Goal: Task Accomplishment & Management: Manage account settings

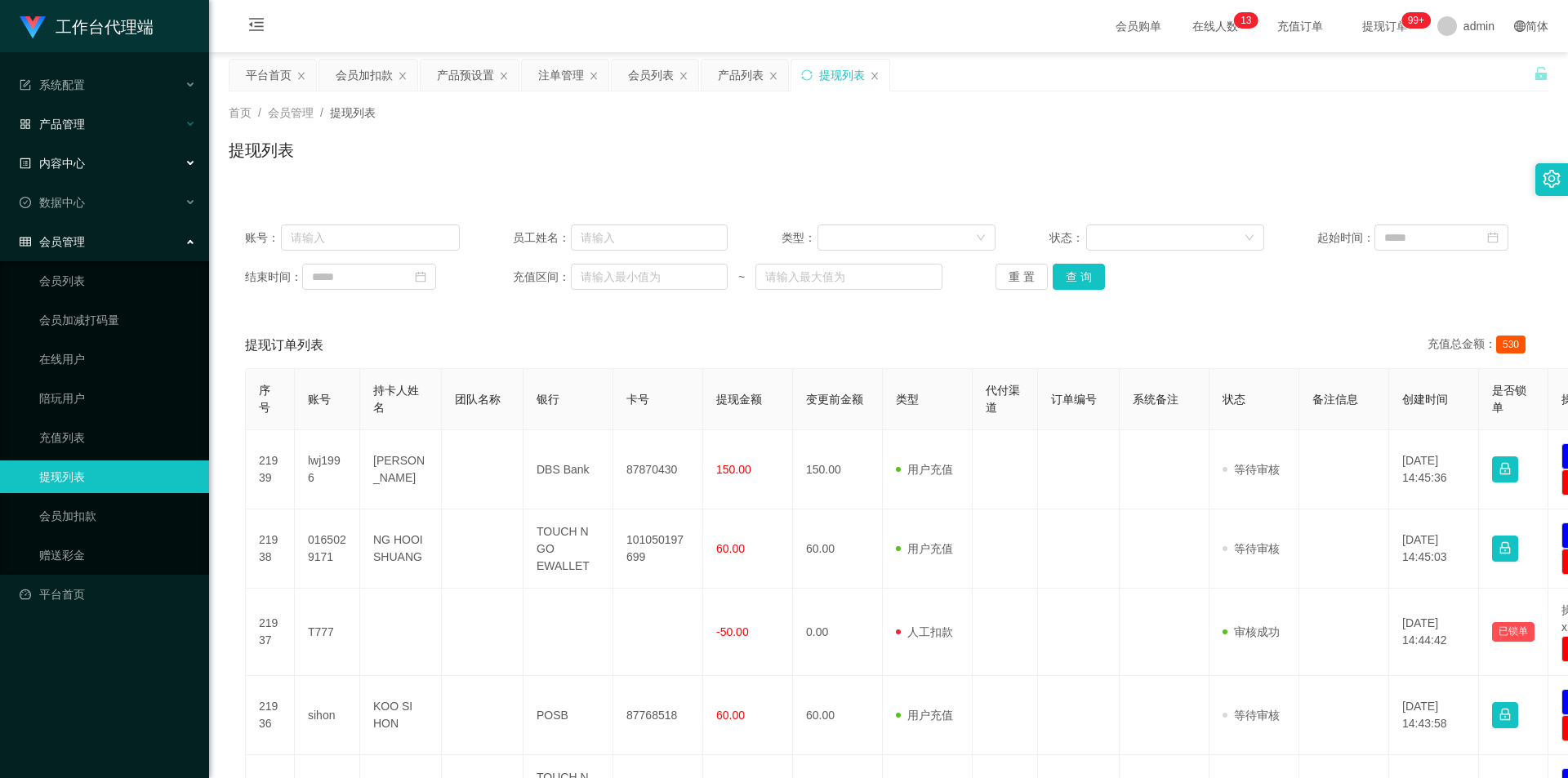
click at [115, 133] on div "产品管理" at bounding box center [104, 124] width 209 height 32
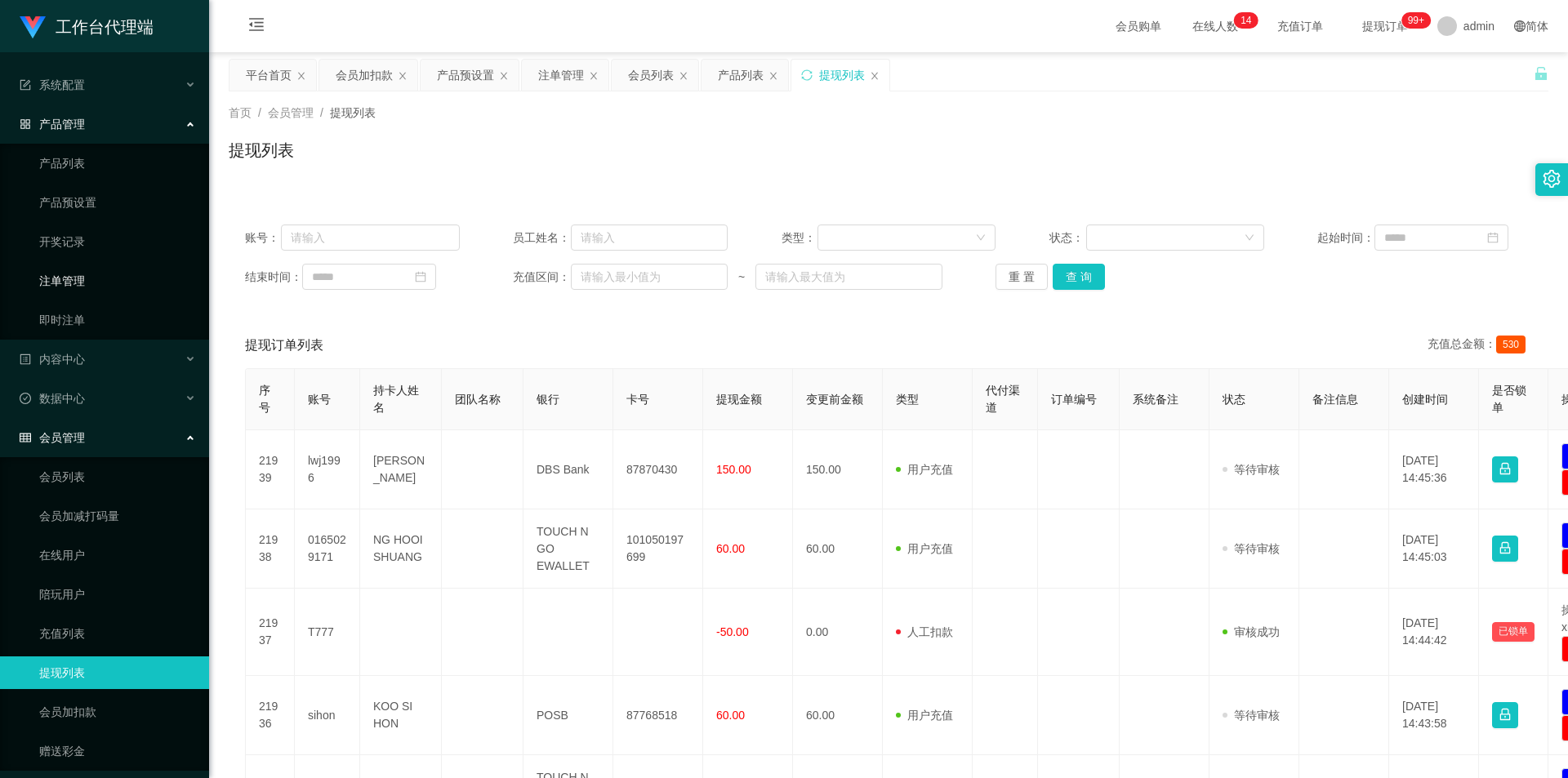
click at [73, 281] on link "注单管理" at bounding box center [118, 281] width 157 height 32
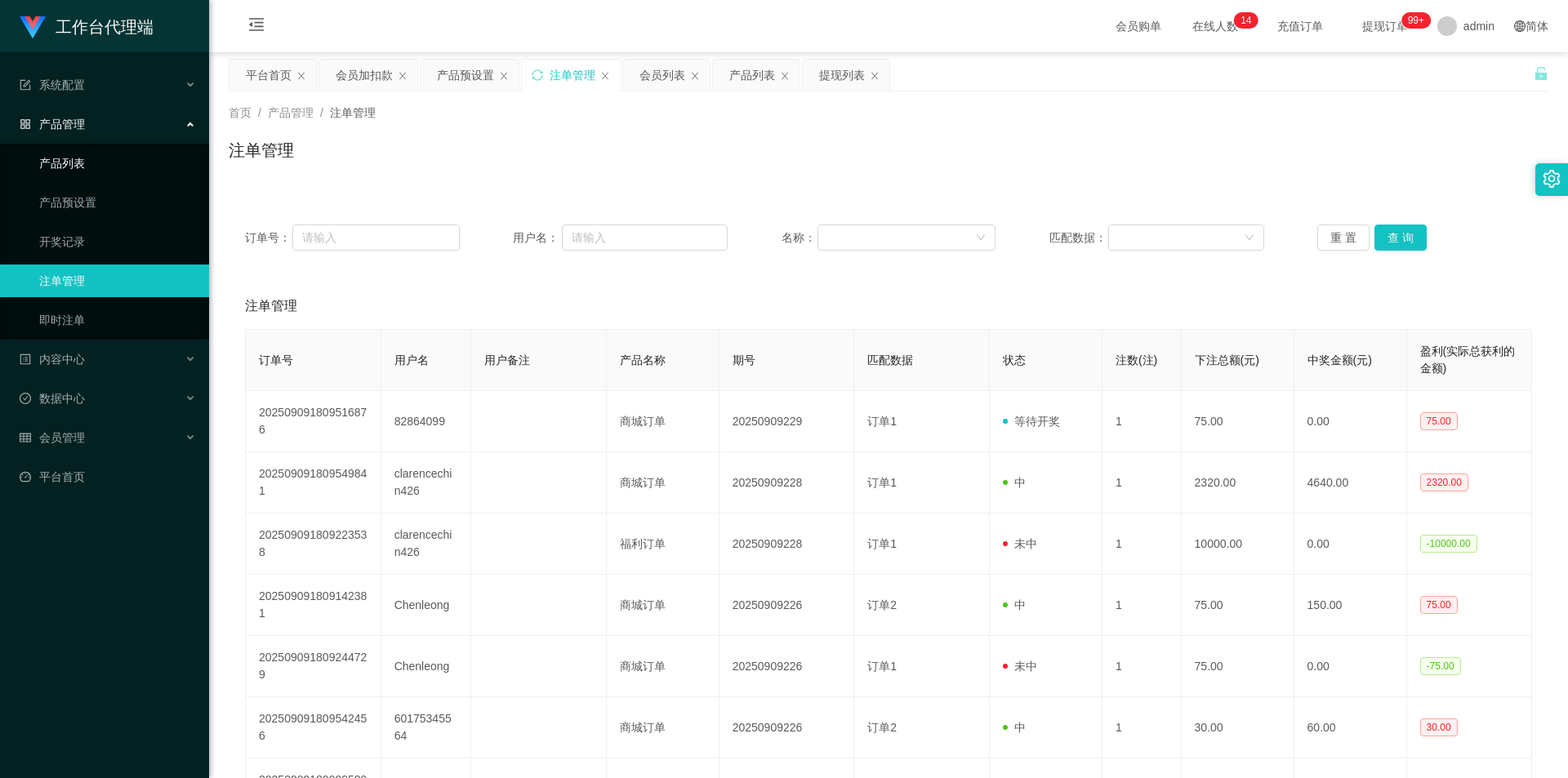
click at [158, 159] on link "产品列表" at bounding box center [118, 163] width 157 height 32
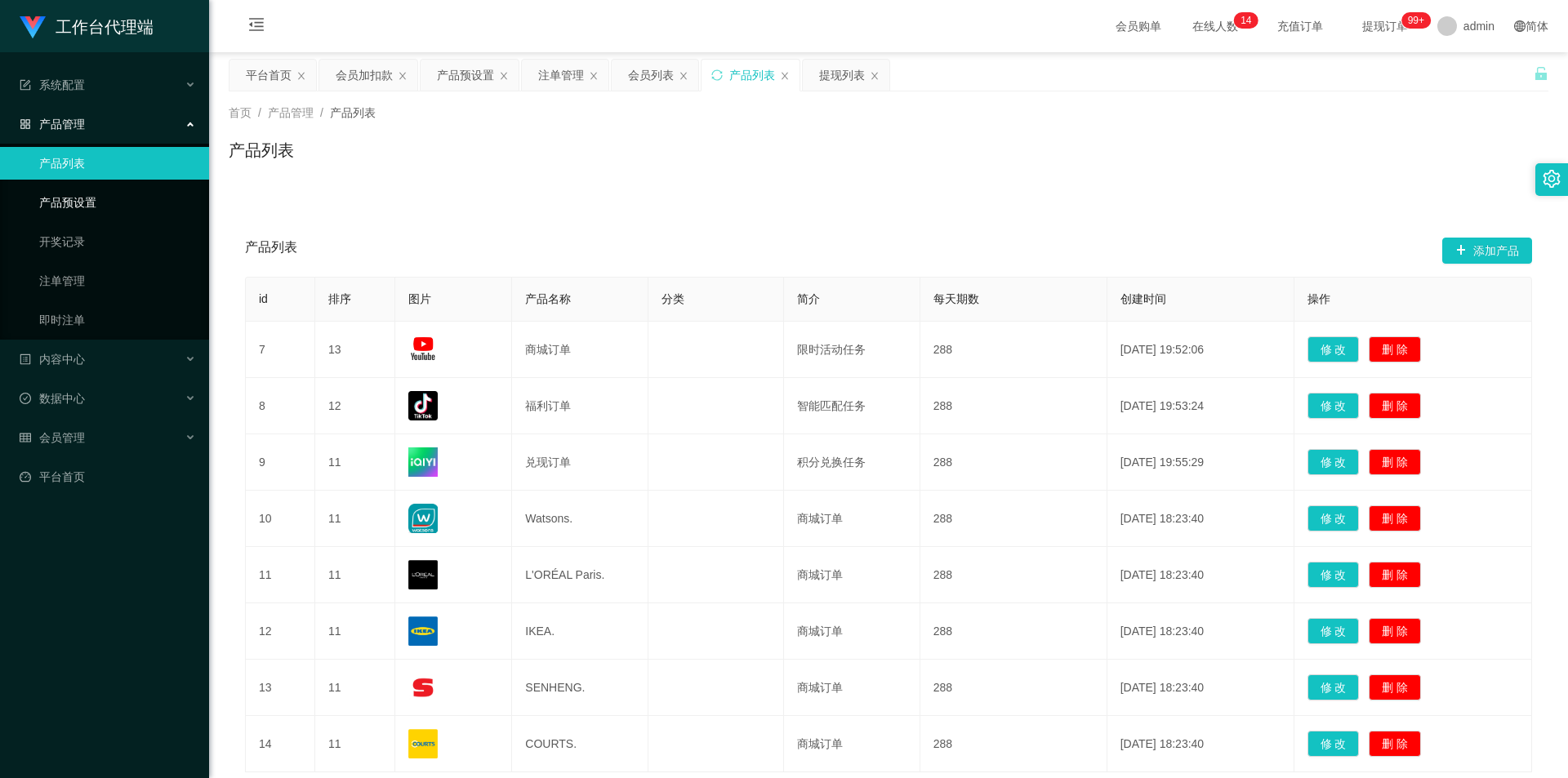
click at [98, 204] on link "产品预设置" at bounding box center [118, 202] width 157 height 32
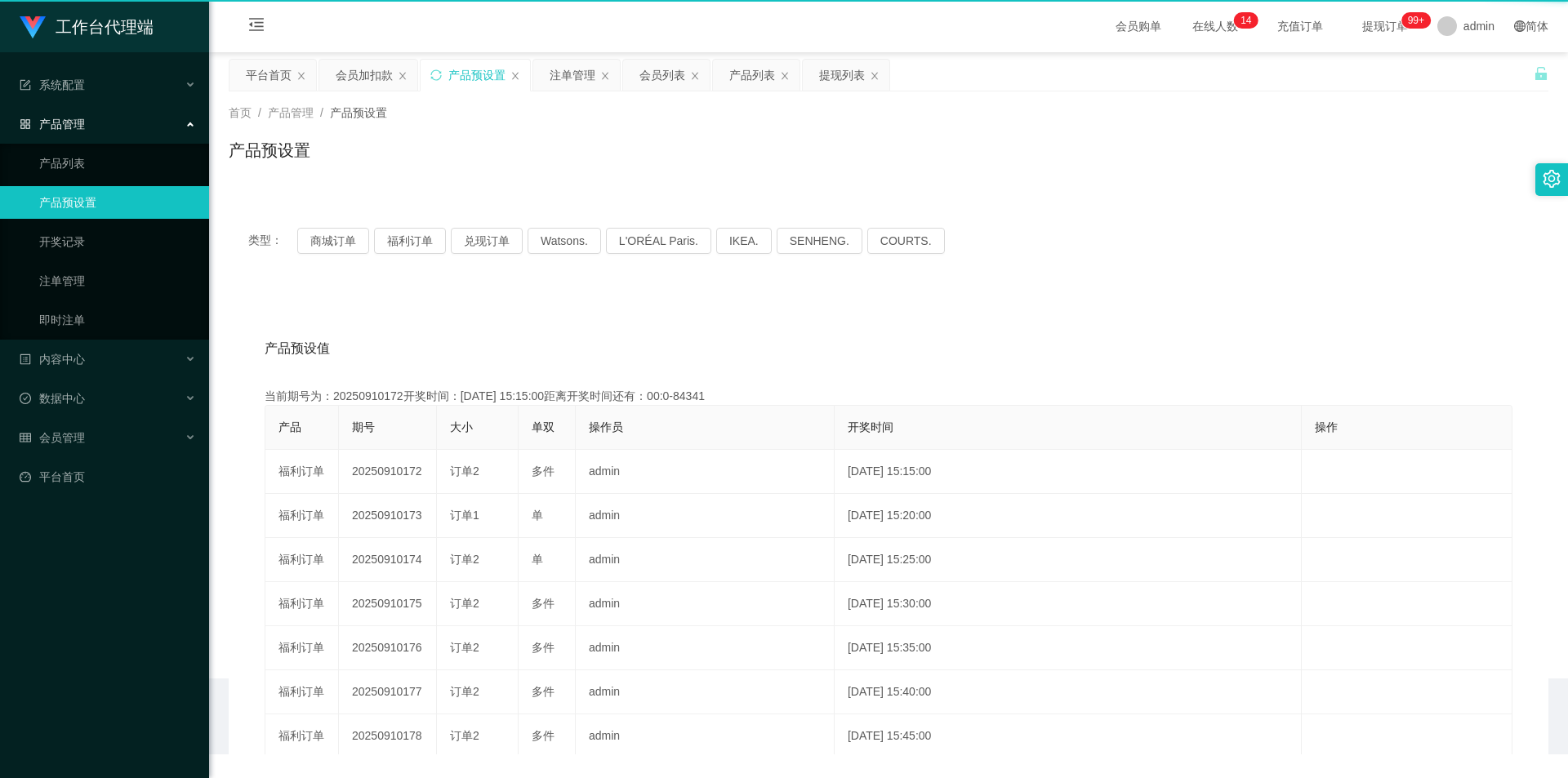
click at [98, 204] on link "产品预设置" at bounding box center [118, 202] width 157 height 32
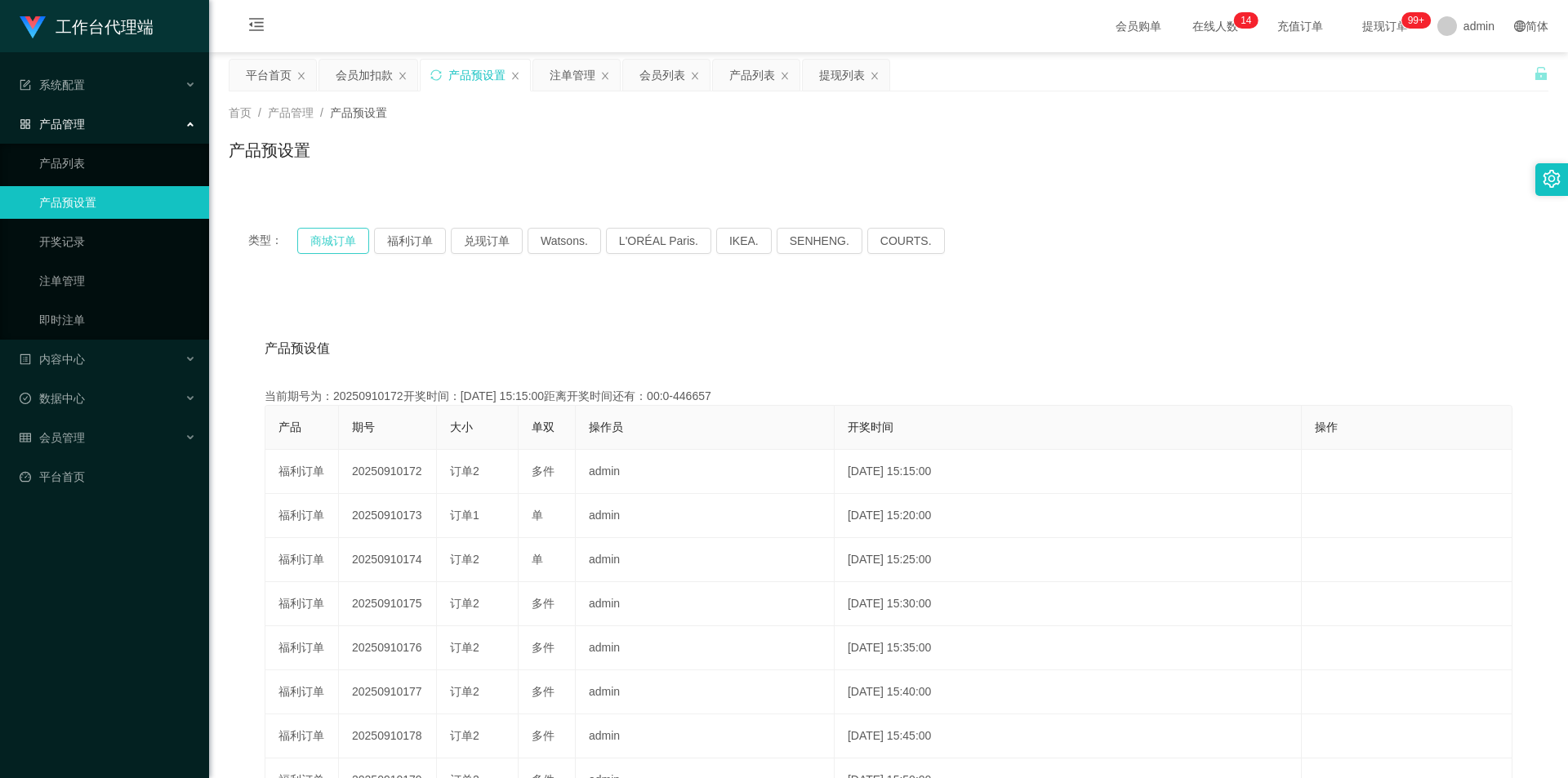
click at [336, 241] on button "商城订单" at bounding box center [333, 241] width 72 height 26
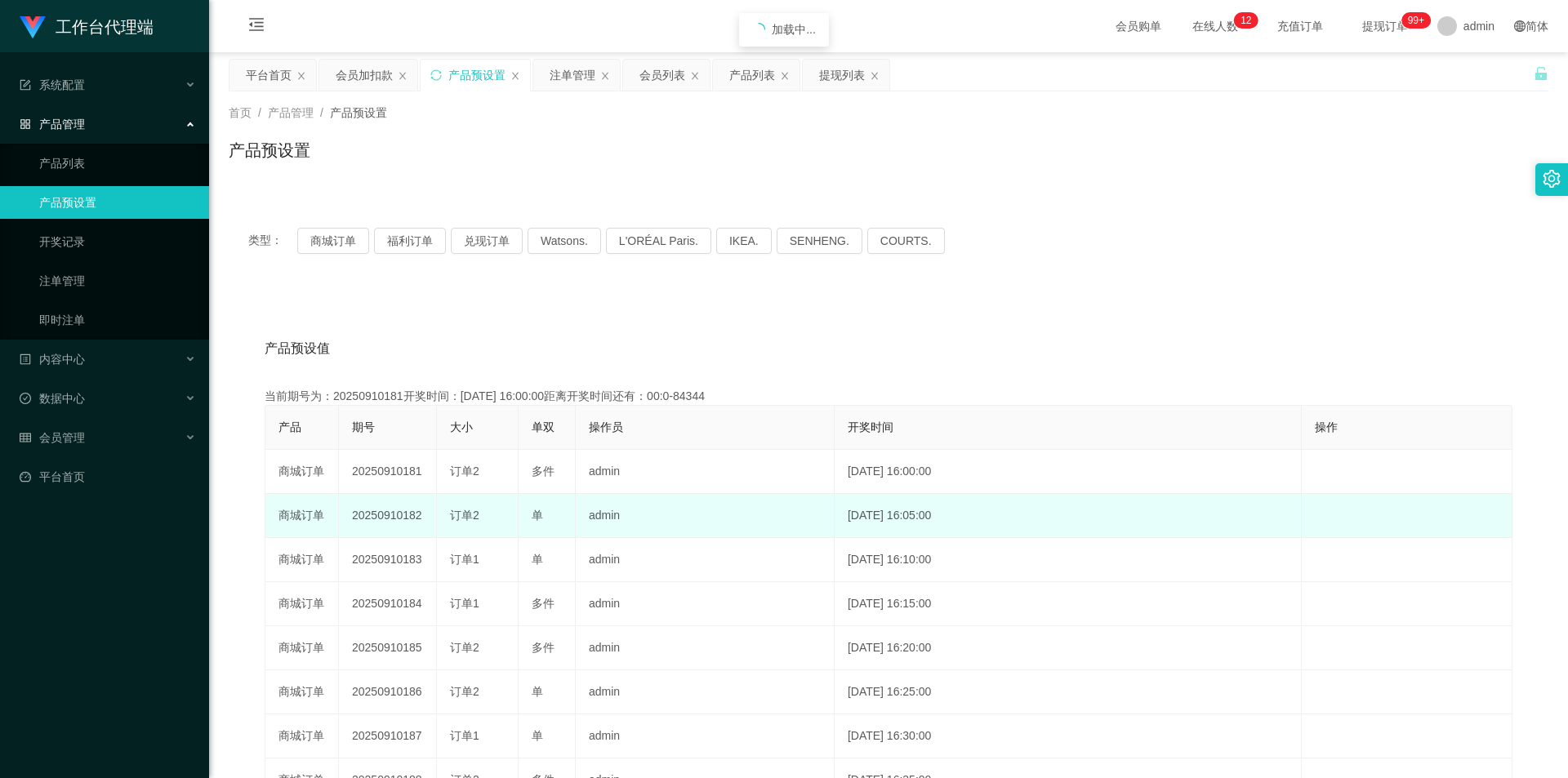
drag, startPoint x: 475, startPoint y: 527, endPoint x: 439, endPoint y: 505, distance: 42.2
click at [475, 526] on td "订单2" at bounding box center [478, 516] width 82 height 44
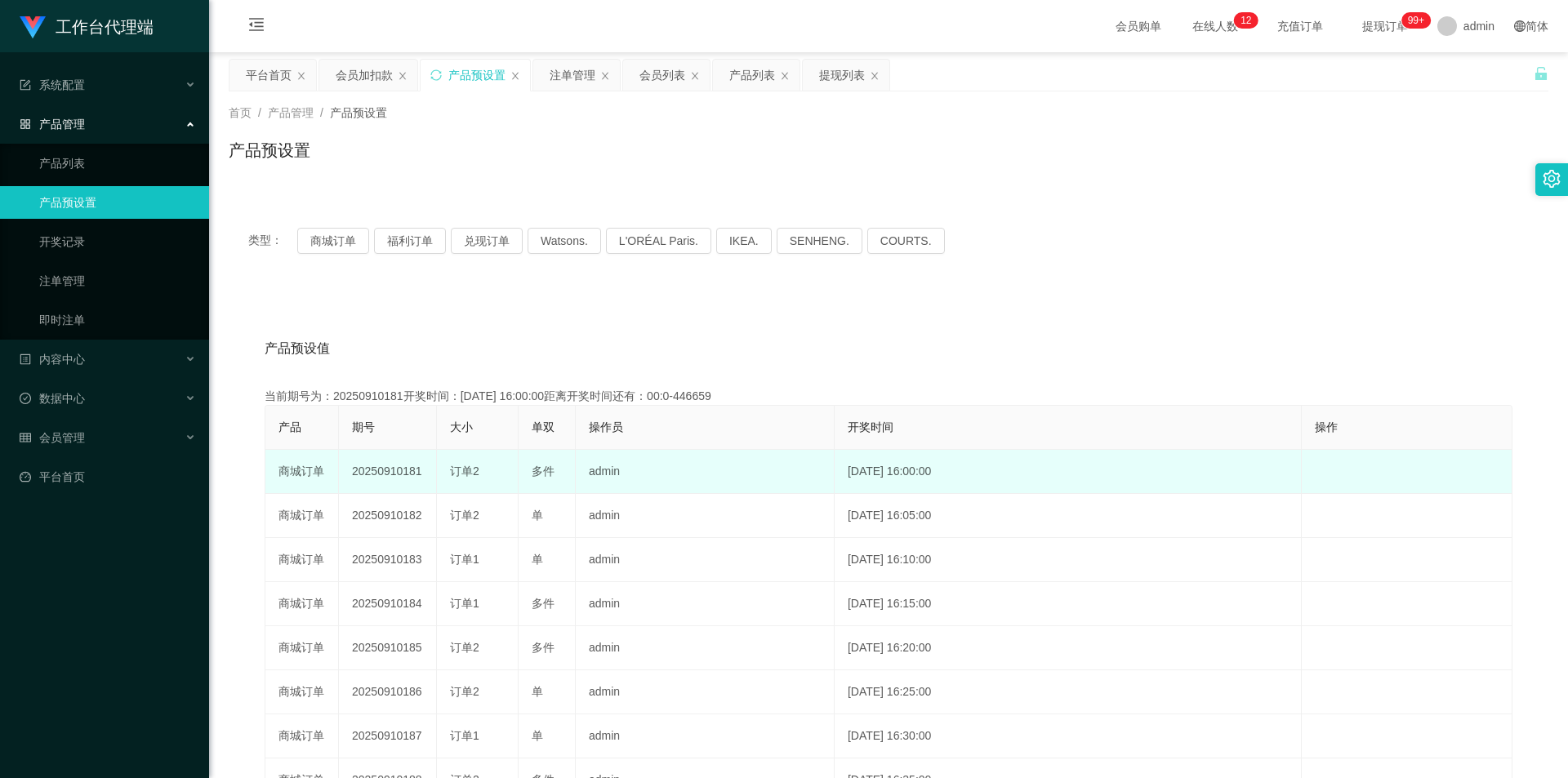
click at [399, 470] on td "20250910181" at bounding box center [388, 472] width 98 height 44
copy td "20250910181"
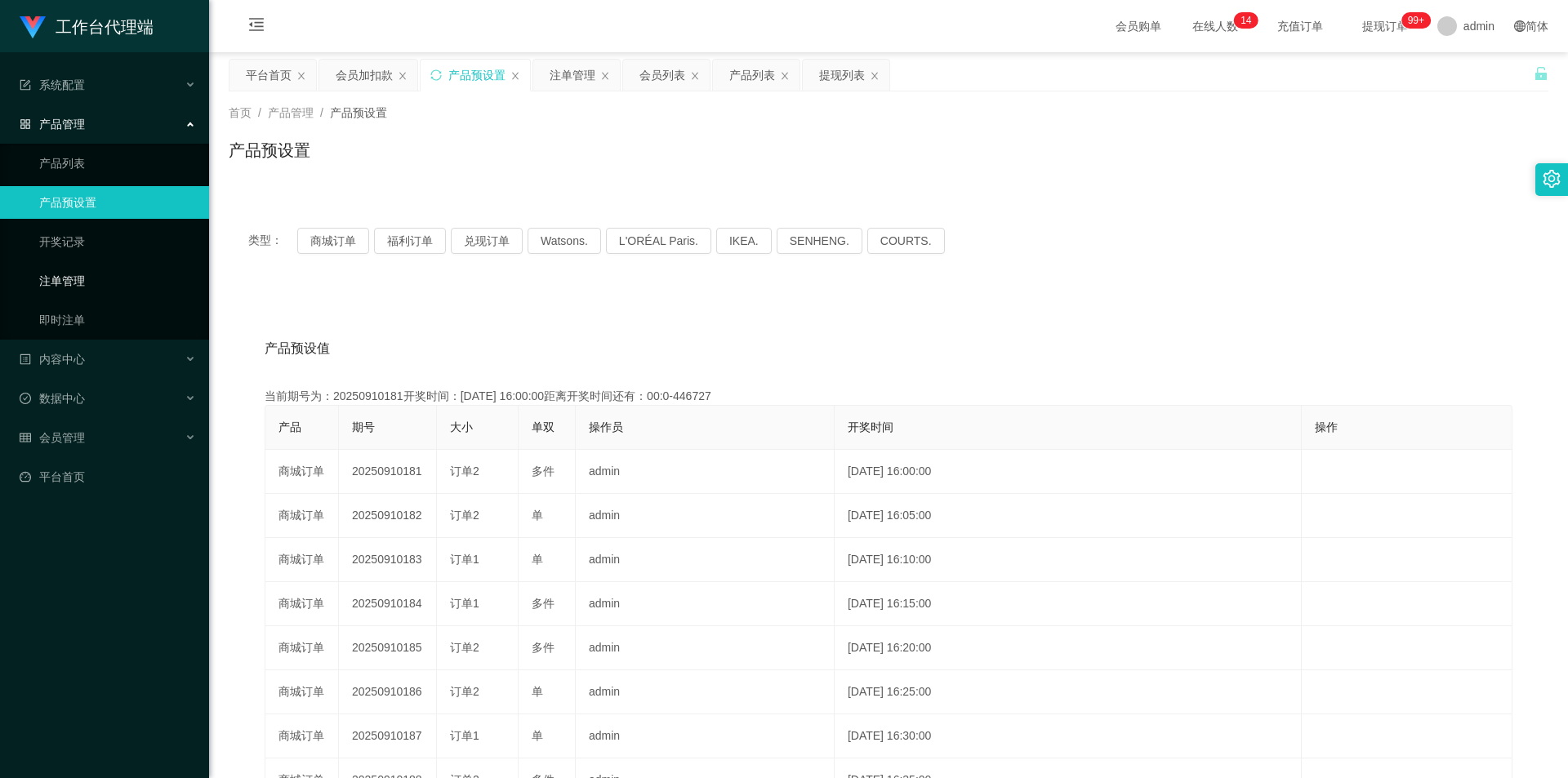
click at [67, 290] on link "注单管理" at bounding box center [118, 281] width 157 height 32
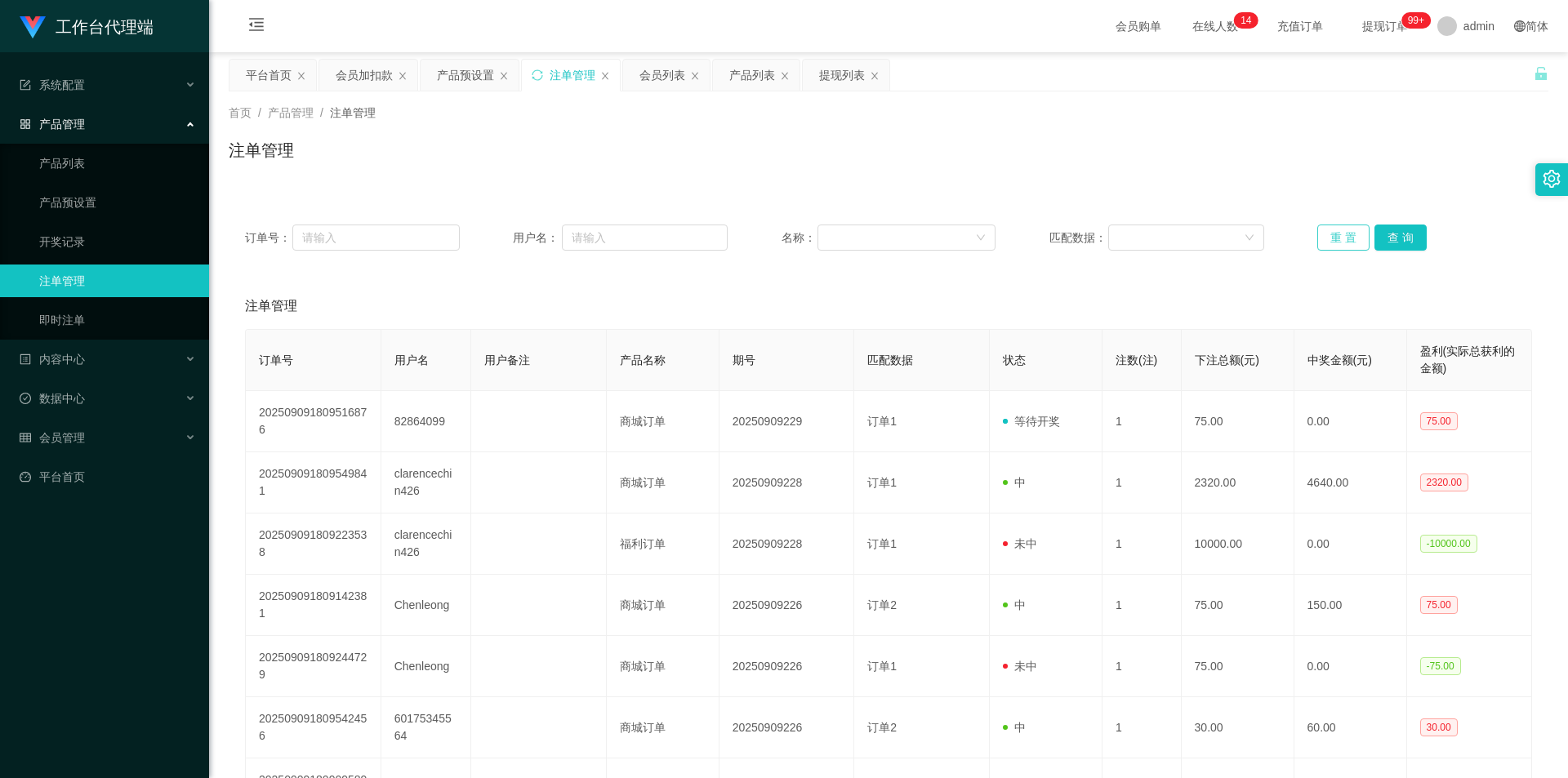
click at [1326, 236] on button "重 置" at bounding box center [1343, 237] width 52 height 26
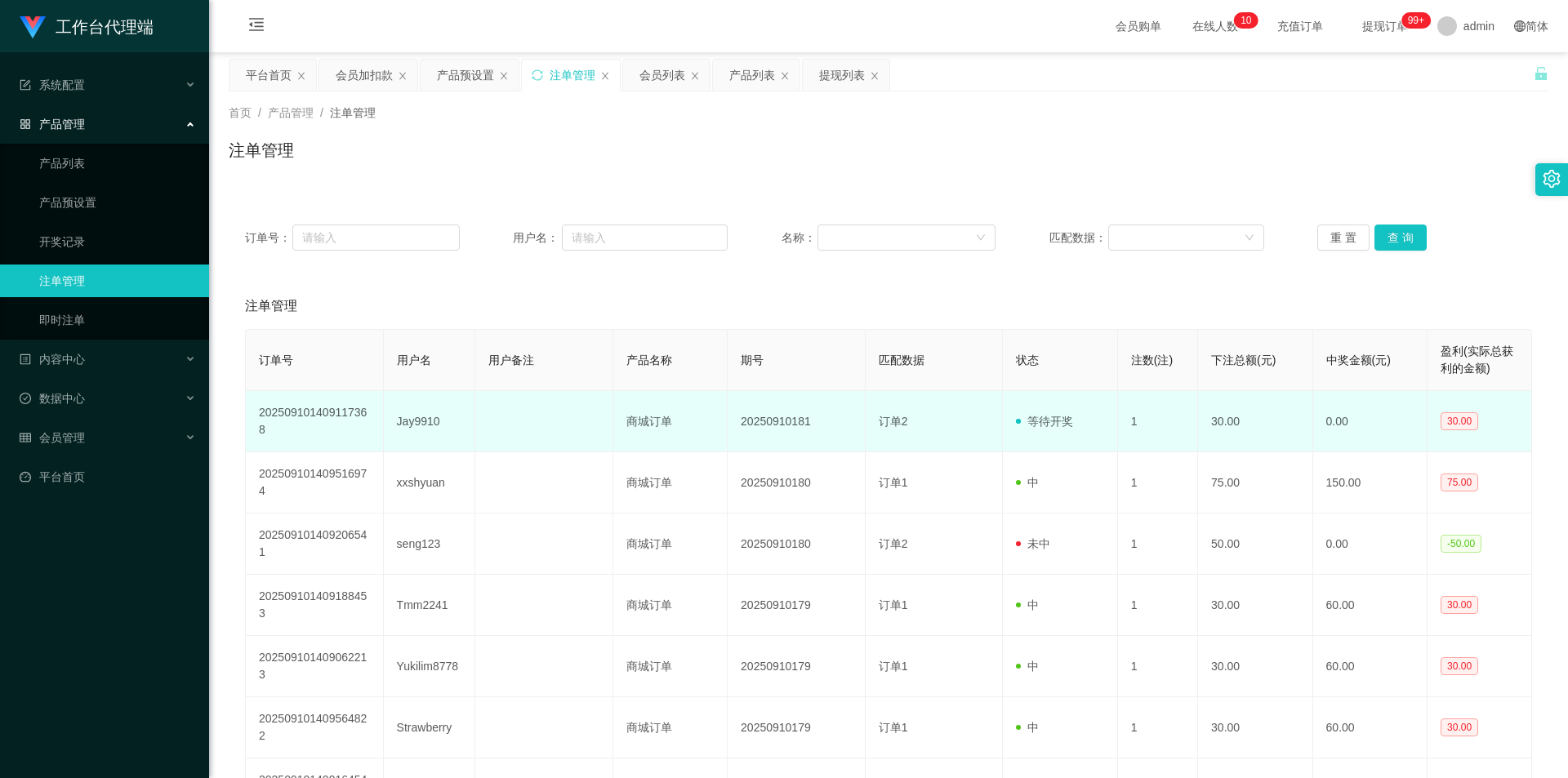
click at [417, 415] on td "Jay9910" at bounding box center [429, 421] width 91 height 61
copy td "Jay9910"
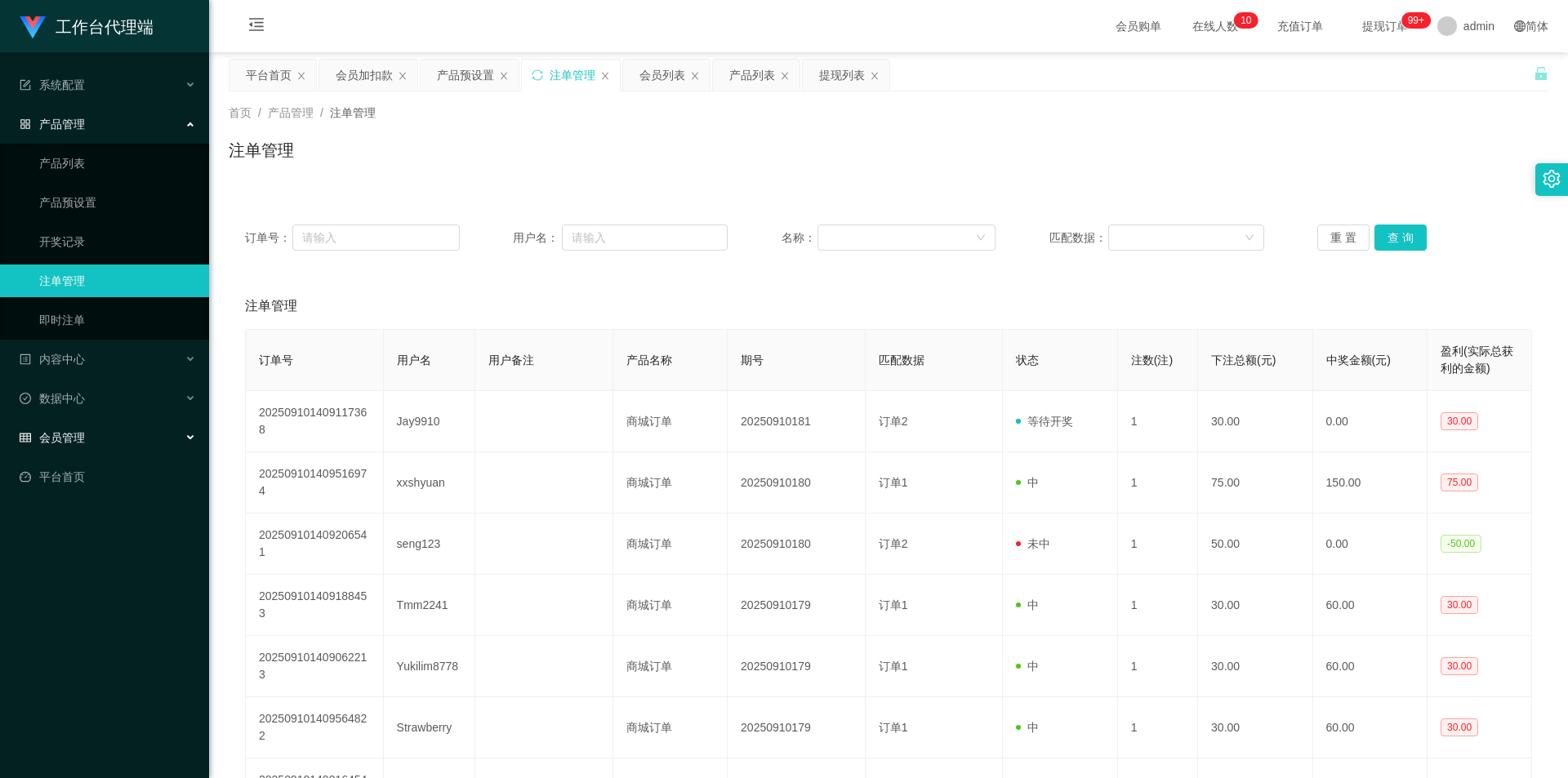
click at [76, 431] on span "会员管理" at bounding box center [52, 437] width 66 height 13
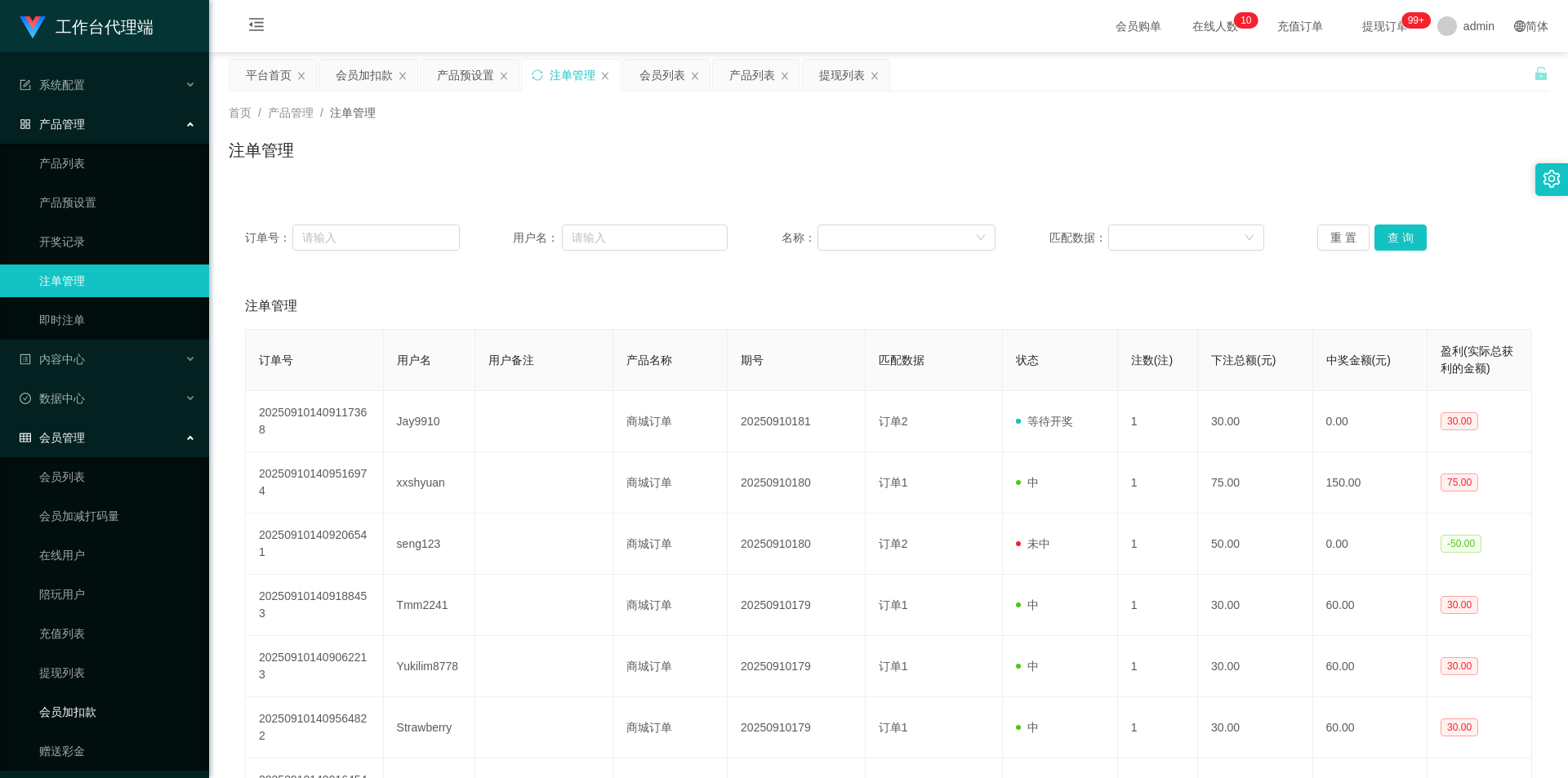
click at [97, 709] on link "会员加扣款" at bounding box center [118, 711] width 157 height 32
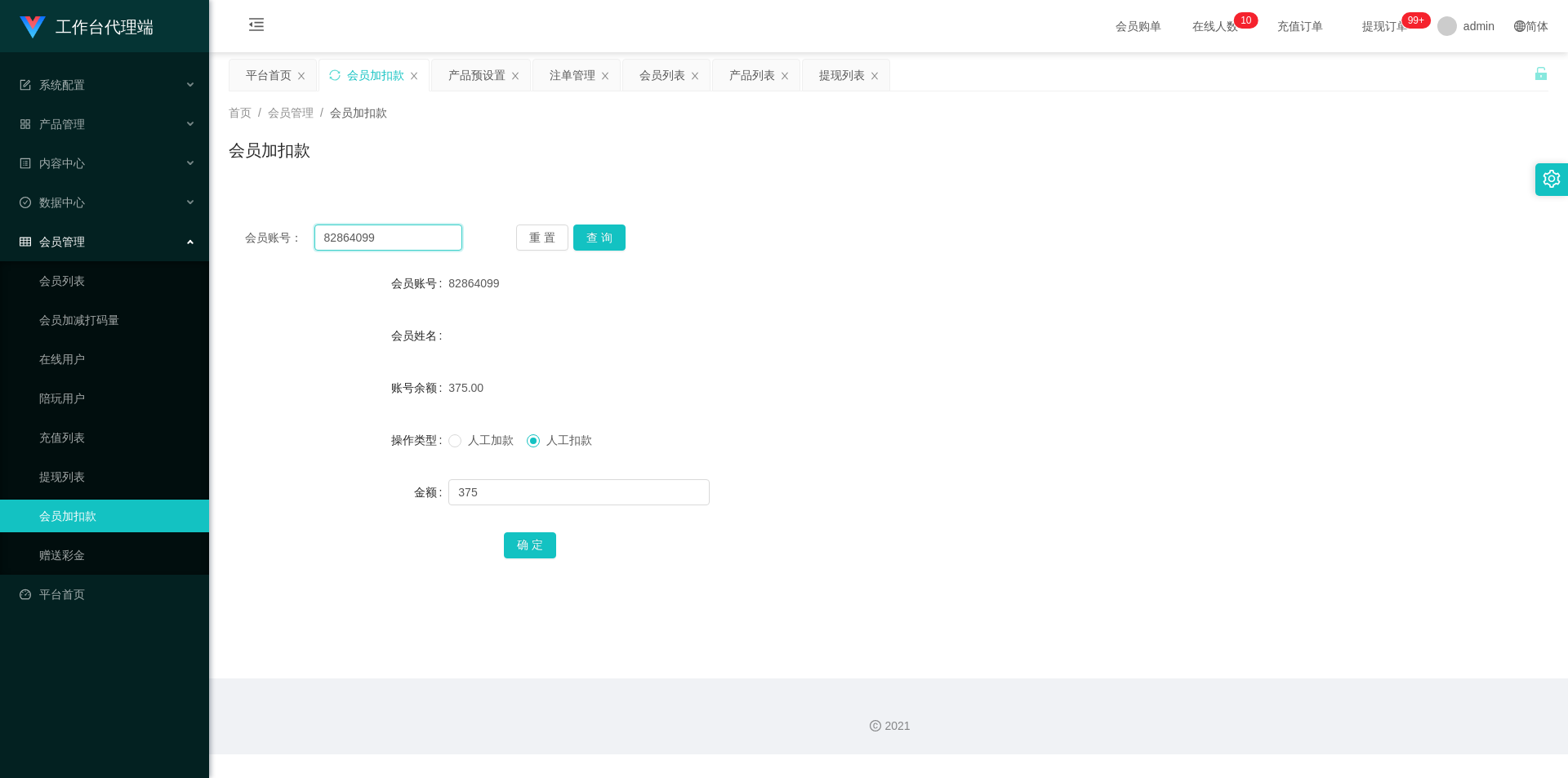
click at [377, 237] on input "82864099" at bounding box center [388, 237] width 148 height 26
paste input "Jay9910"
type input "Jay9910"
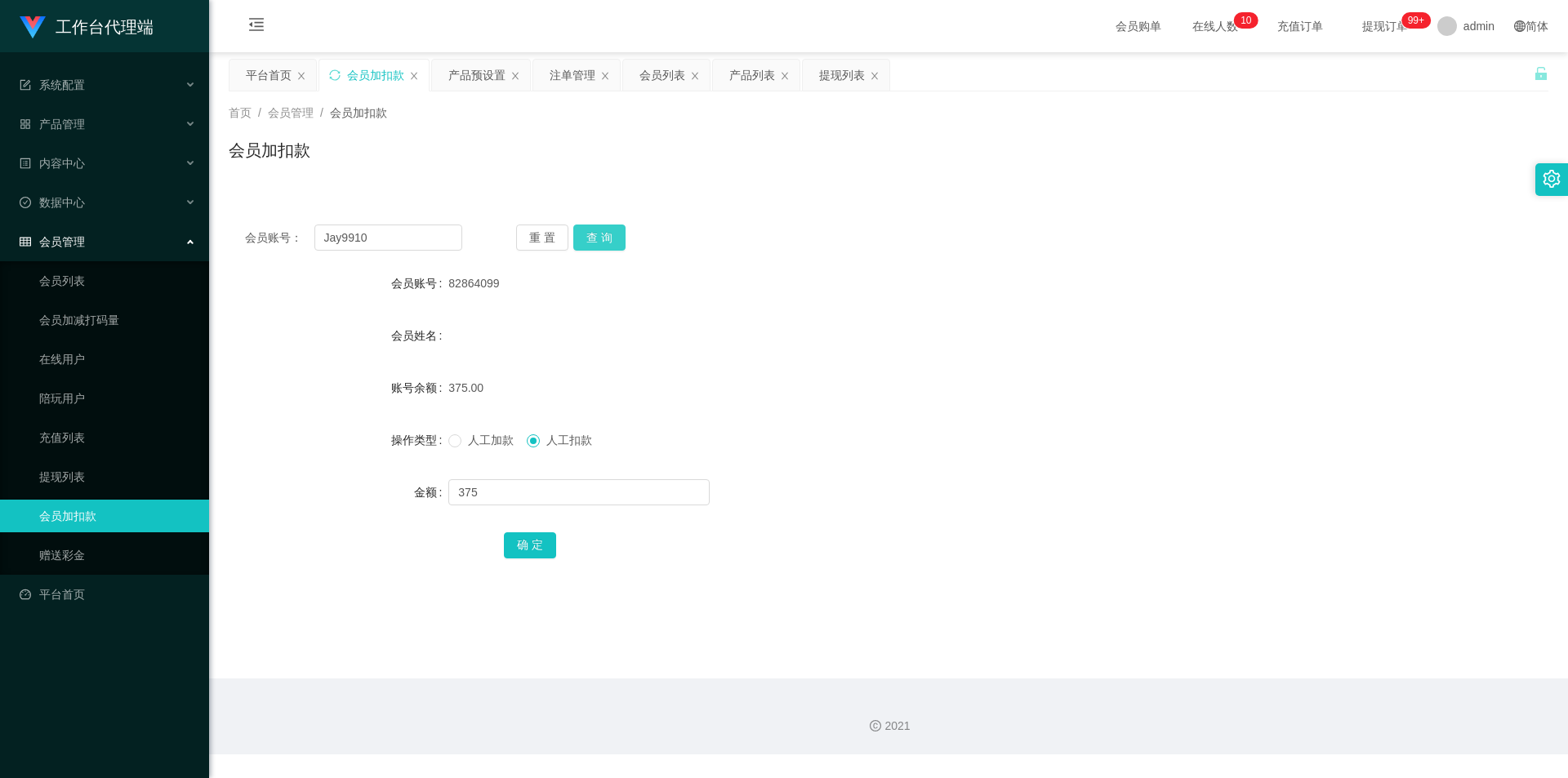
click at [602, 234] on button "查 询" at bounding box center [599, 237] width 52 height 26
click at [553, 488] on input "text" at bounding box center [579, 492] width 261 height 26
click at [497, 491] on input "text" at bounding box center [579, 492] width 261 height 26
type input "45"
click at [507, 537] on button "确 定" at bounding box center [529, 545] width 52 height 26
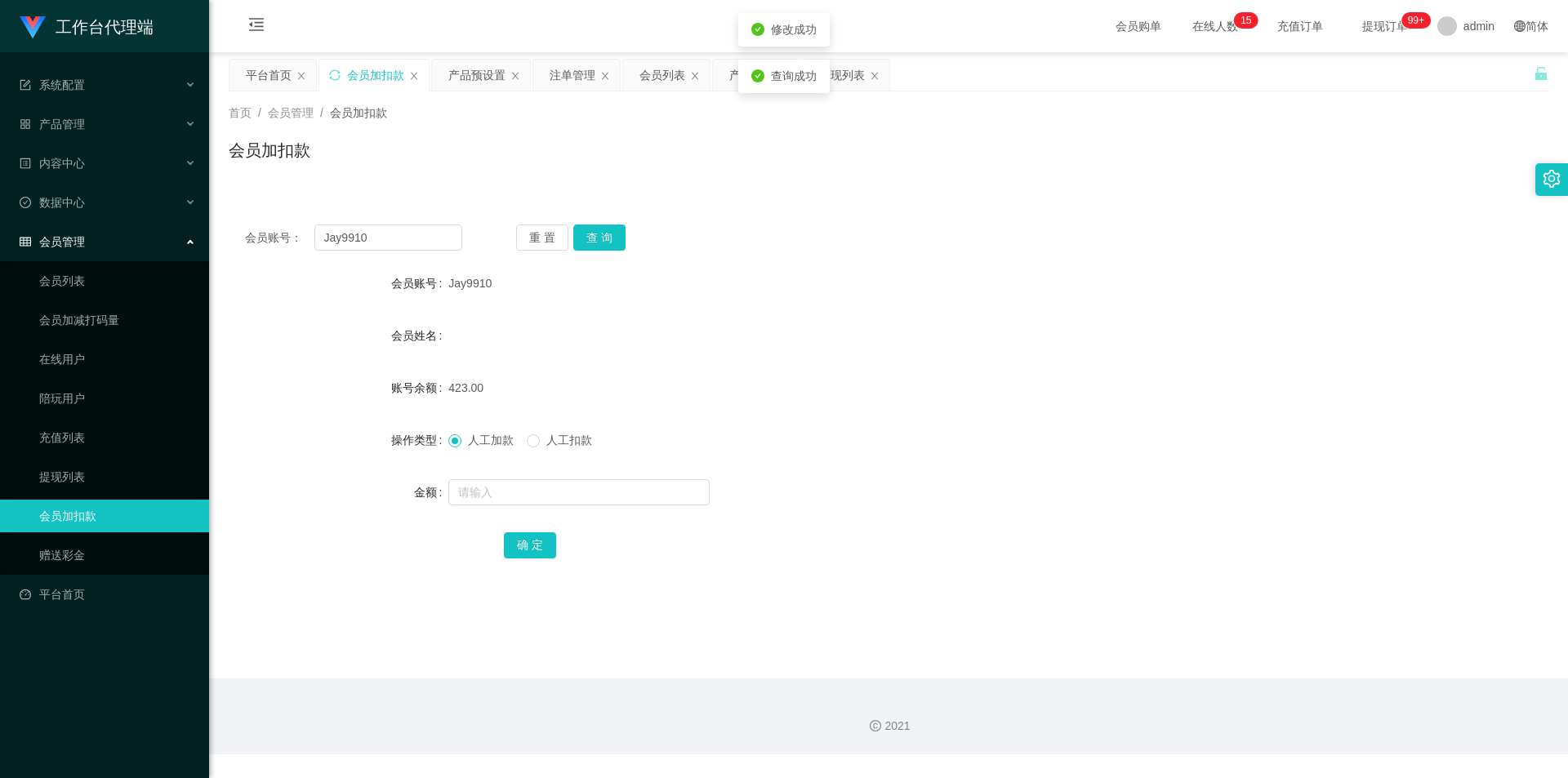
click at [734, 381] on div "423.00" at bounding box center [833, 387] width 770 height 32
